Goal: Book appointment/travel/reservation

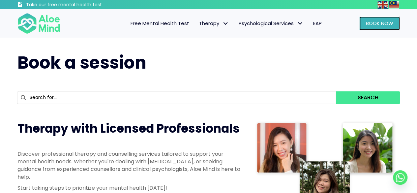
click at [367, 28] on link "Book Now" at bounding box center [379, 23] width 41 height 14
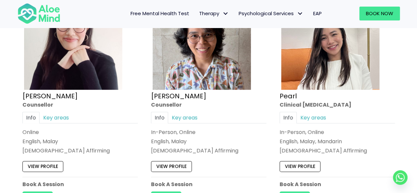
scroll to position [1384, 0]
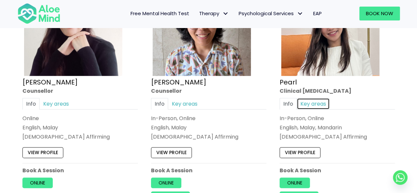
click at [317, 100] on link "Key areas" at bounding box center [313, 104] width 33 height 12
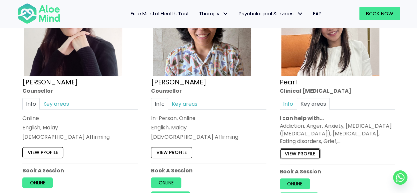
click at [299, 153] on link "View profile" at bounding box center [299, 153] width 41 height 11
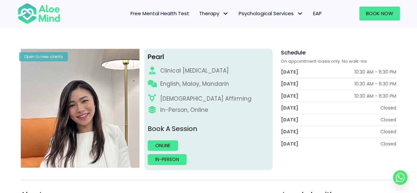
scroll to position [66, 0]
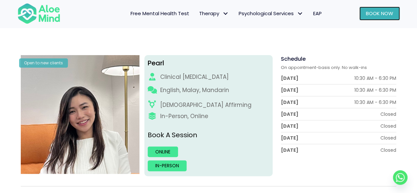
click at [367, 15] on span "Book Now" at bounding box center [379, 13] width 27 height 7
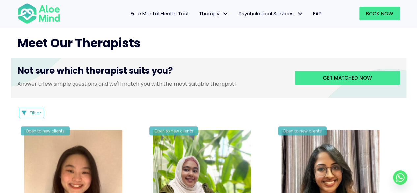
scroll to position [264, 0]
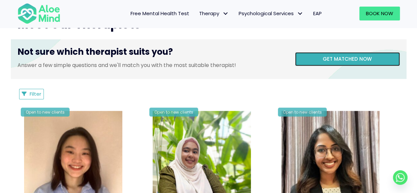
click at [309, 57] on link "Get matched now" at bounding box center [347, 59] width 105 height 14
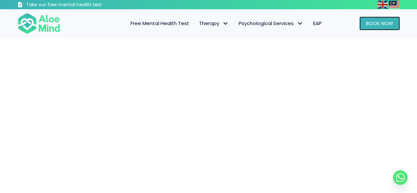
click at [378, 25] on span "Book Now" at bounding box center [379, 23] width 27 height 7
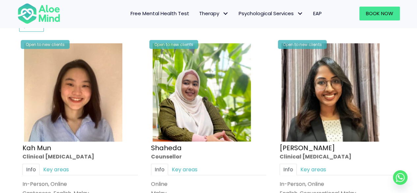
scroll to position [395, 0]
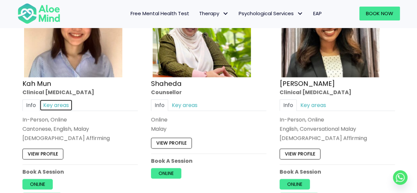
click at [46, 104] on link "Key areas" at bounding box center [56, 105] width 33 height 12
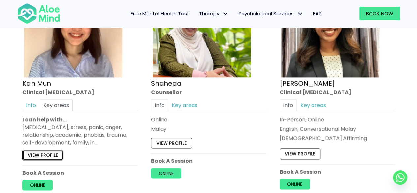
click at [46, 152] on link "View profile" at bounding box center [42, 154] width 41 height 11
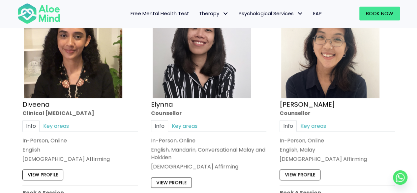
scroll to position [692, 0]
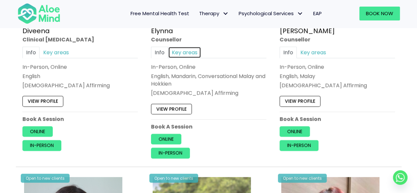
click at [173, 48] on link "Key areas" at bounding box center [184, 52] width 33 height 12
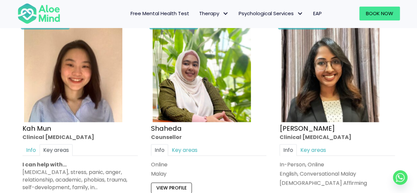
scroll to position [395, 0]
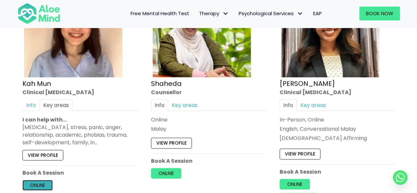
click at [42, 182] on link "Online" at bounding box center [37, 185] width 30 height 11
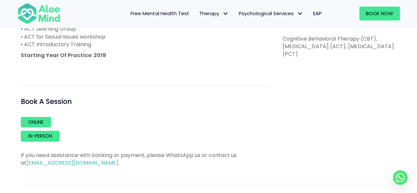
scroll to position [362, 0]
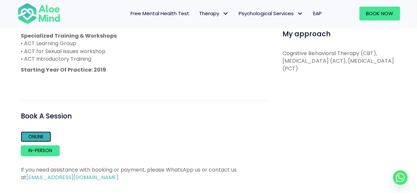
click at [41, 138] on link "Online" at bounding box center [36, 136] width 30 height 11
